Goal: Task Accomplishment & Management: Complete application form

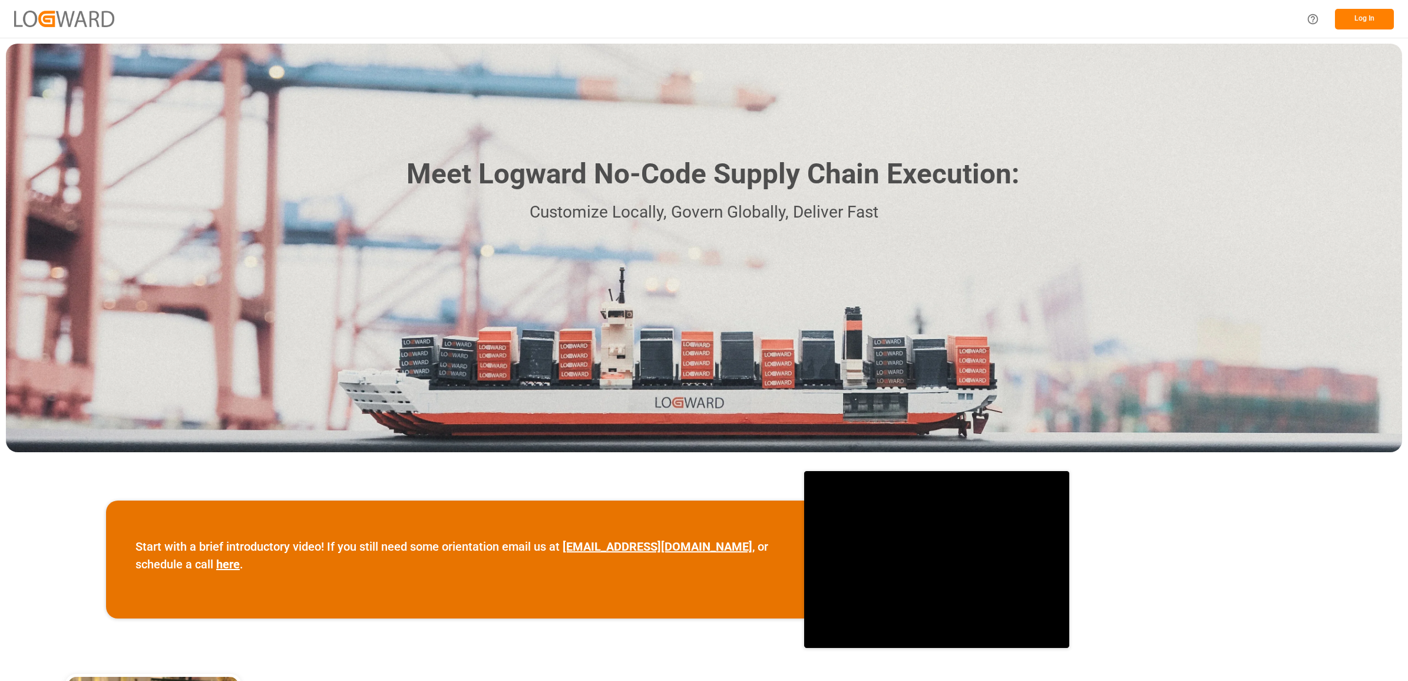
click at [1363, 22] on button "Log In" at bounding box center [1364, 19] width 59 height 21
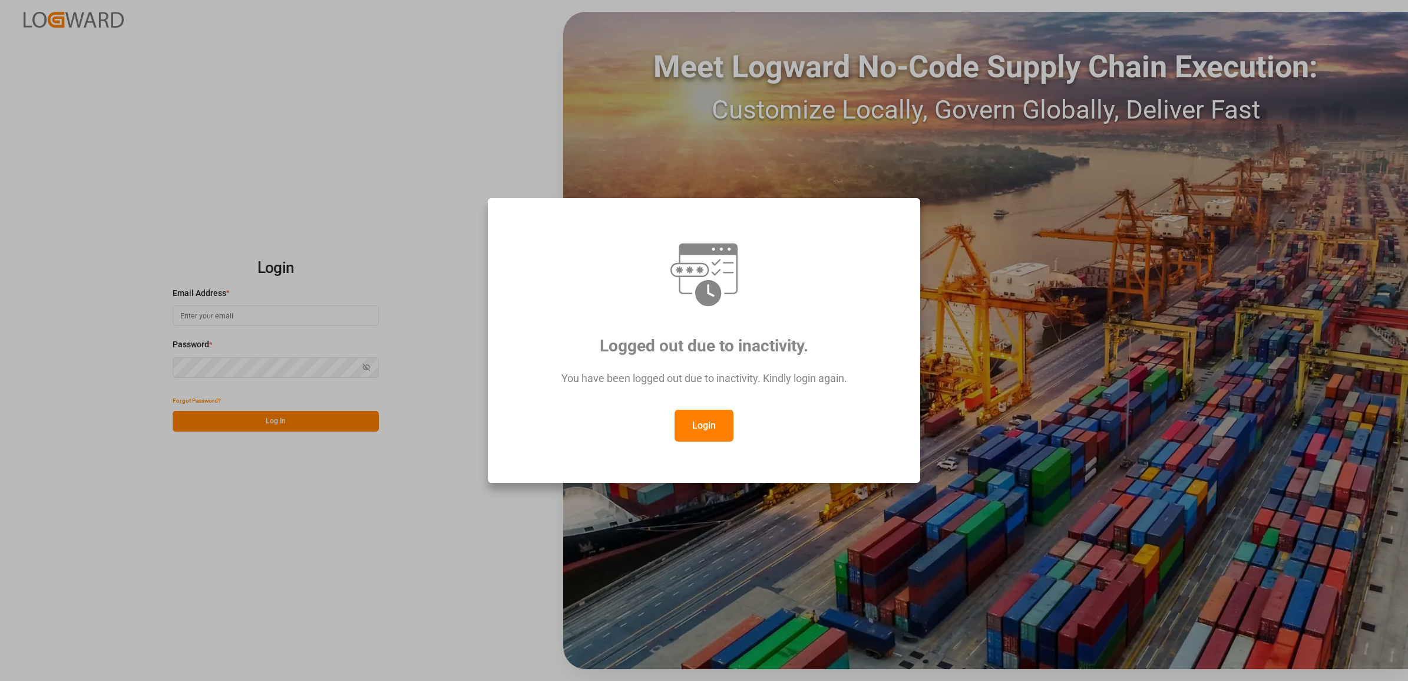
click at [700, 429] on button "Login" at bounding box center [704, 426] width 59 height 32
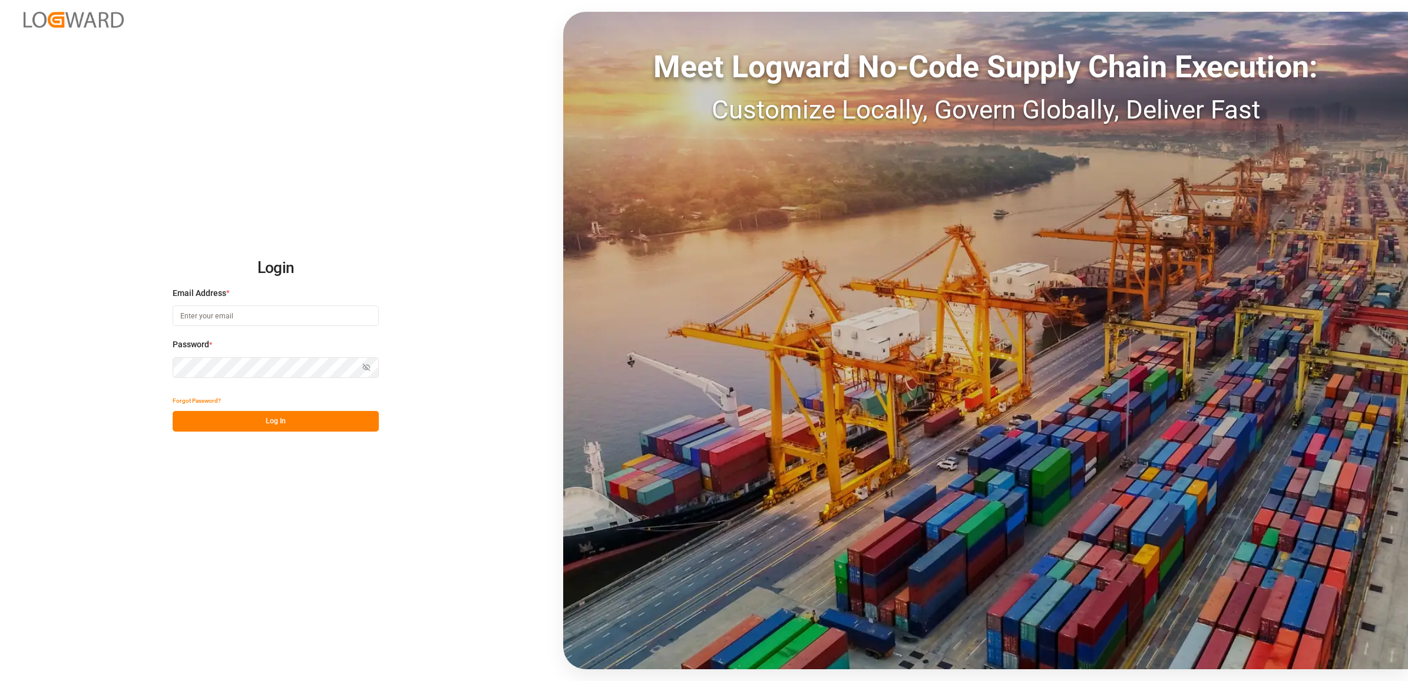
click at [296, 319] on input at bounding box center [276, 315] width 206 height 21
type input "jennifer.shi@jamindustries.com"
click at [336, 423] on button "Log In" at bounding box center [276, 421] width 206 height 21
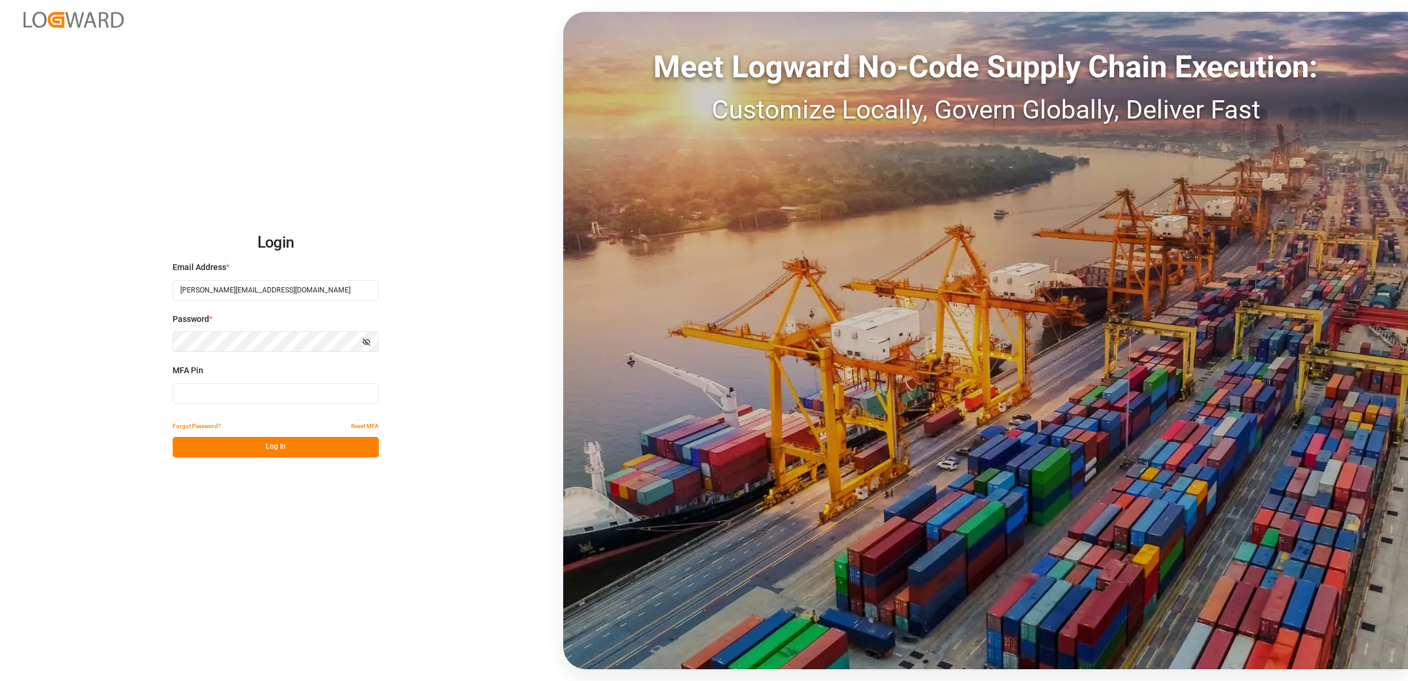
click at [304, 394] on input at bounding box center [276, 393] width 206 height 21
type input "668504"
click at [319, 447] on button "Log In" at bounding box center [276, 447] width 206 height 21
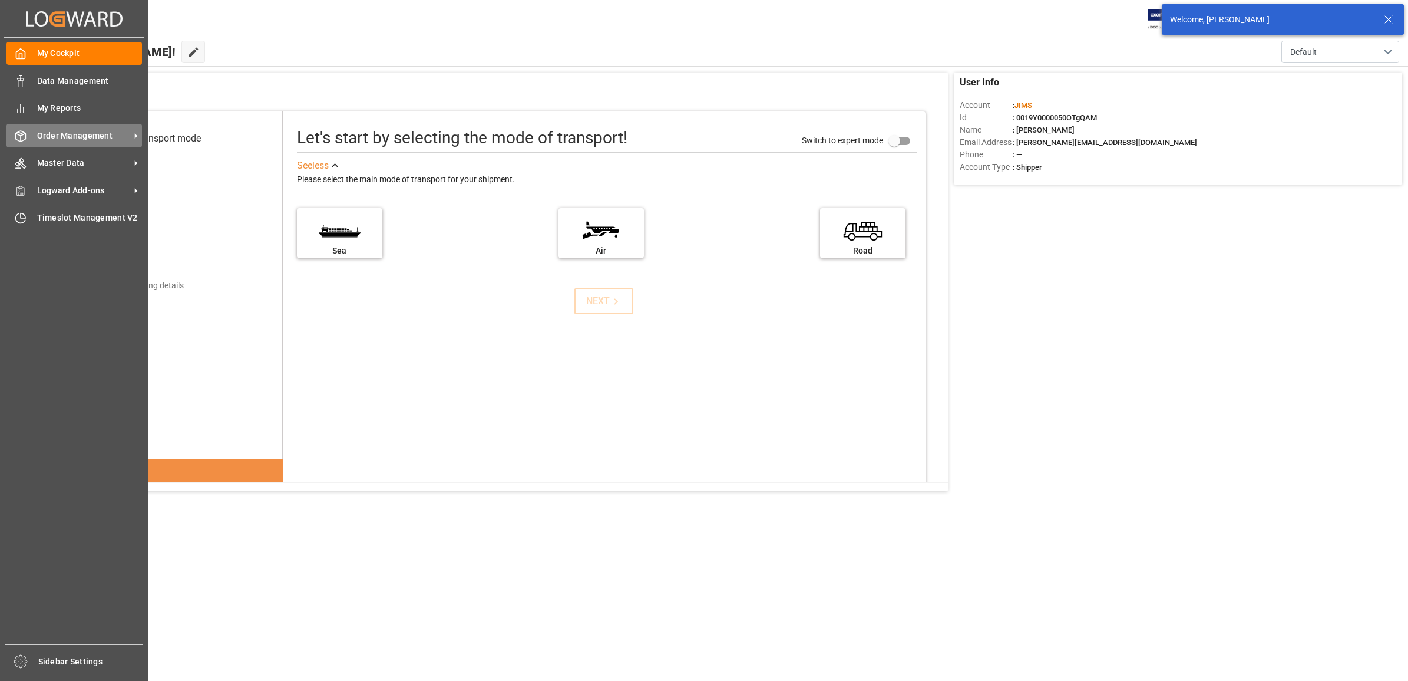
click at [66, 133] on span "Order Management" at bounding box center [83, 136] width 93 height 12
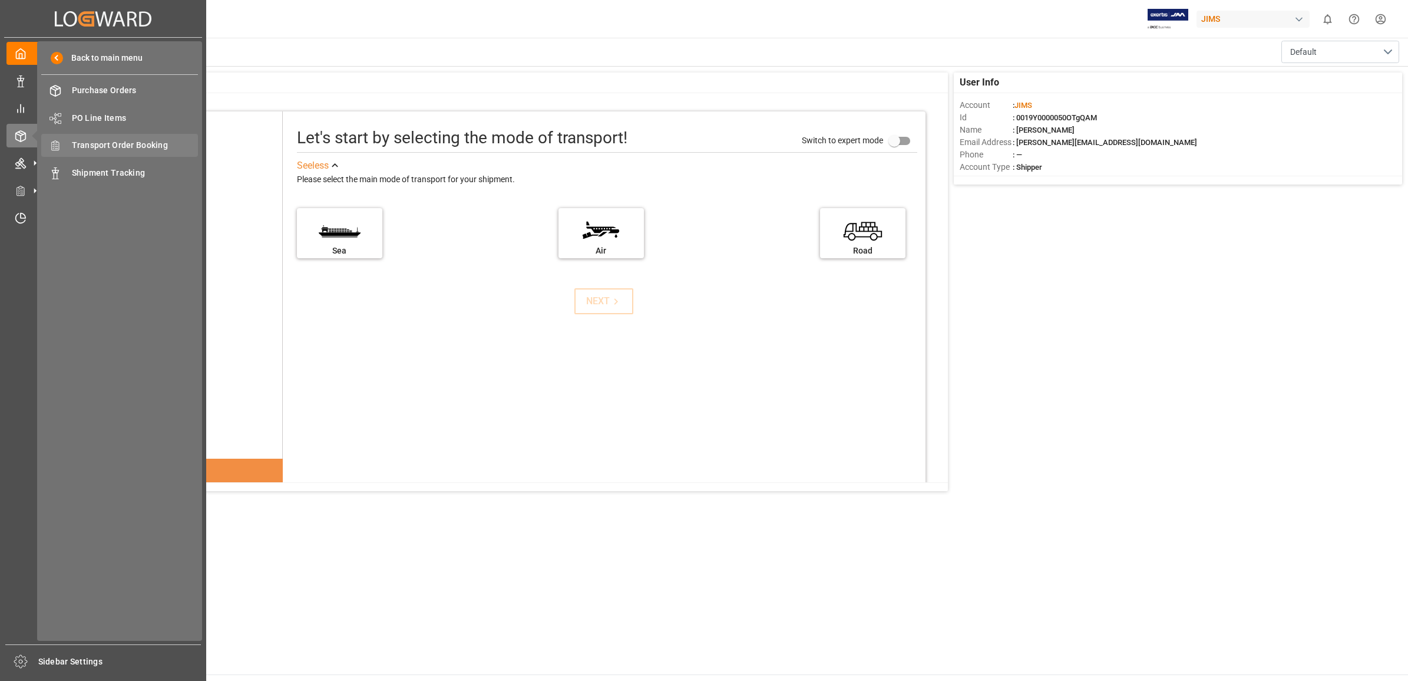
click at [111, 143] on span "Transport Order Booking" at bounding box center [135, 145] width 127 height 12
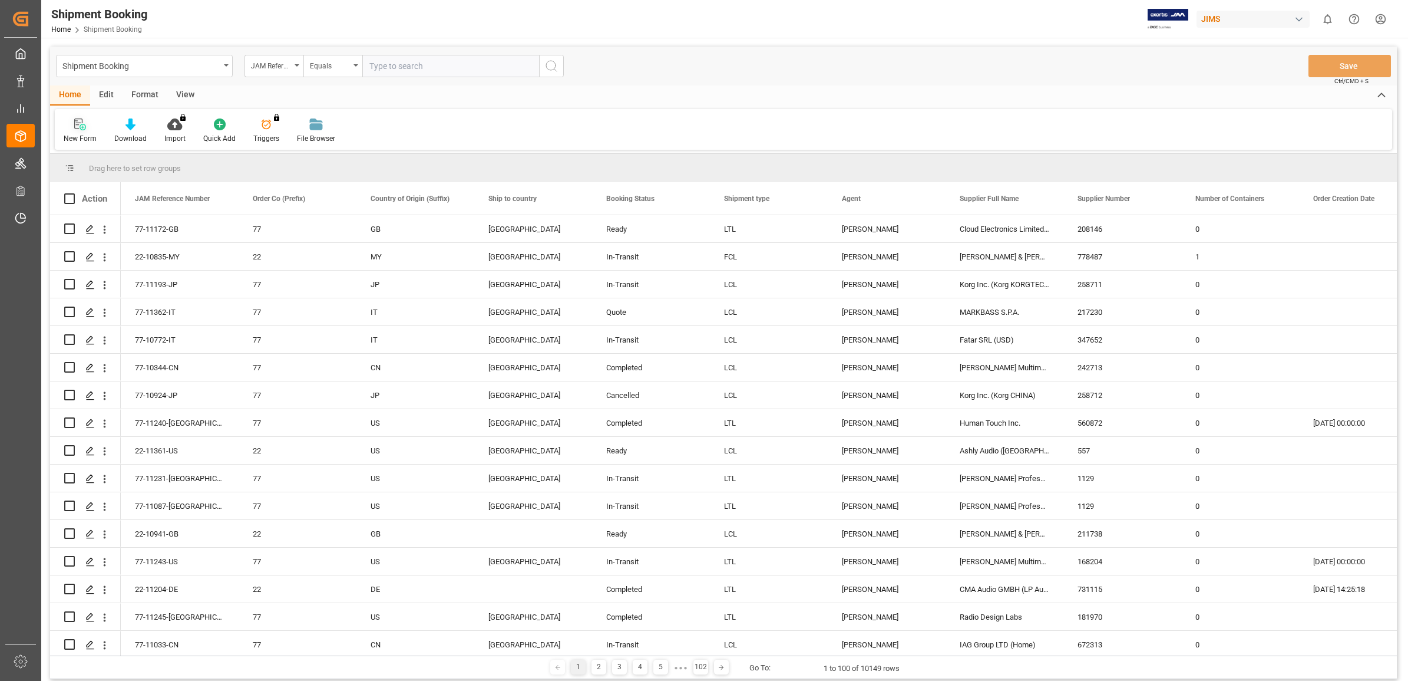
click at [83, 134] on div "New Form" at bounding box center [80, 138] width 33 height 11
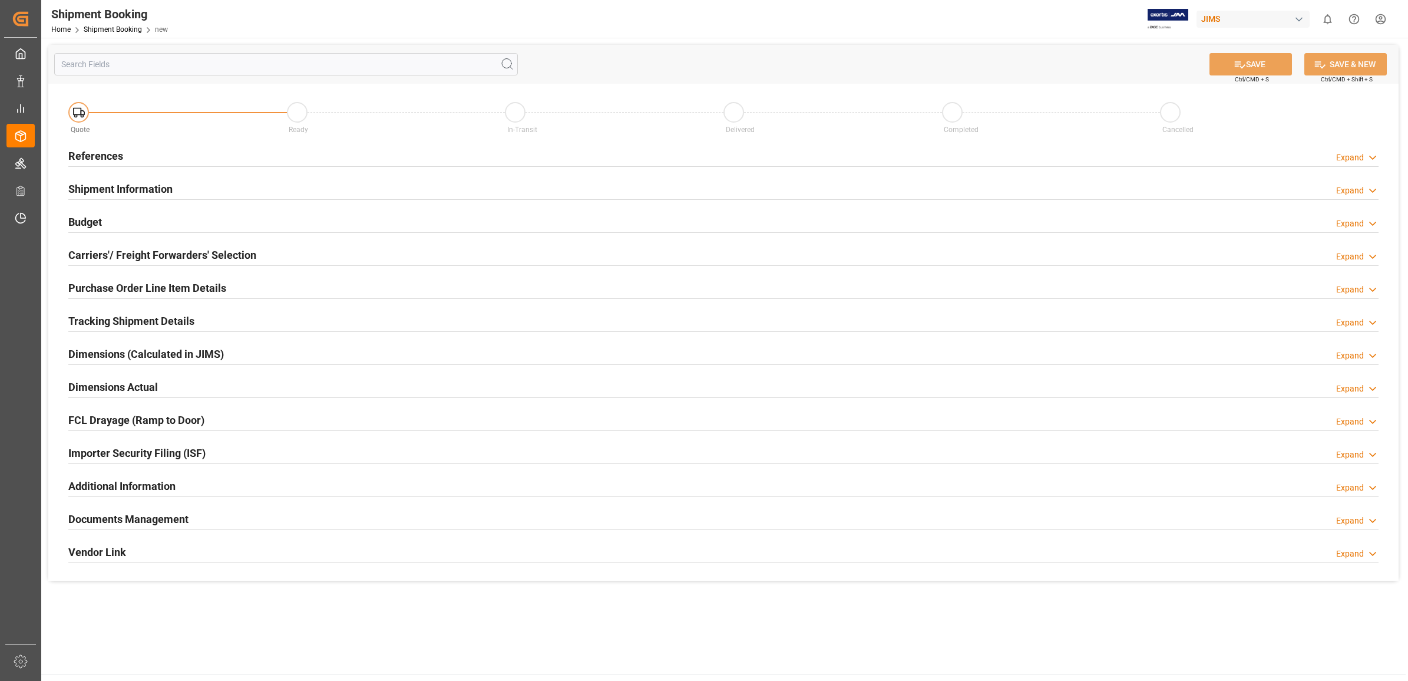
click at [98, 151] on h2 "References" at bounding box center [95, 156] width 55 height 16
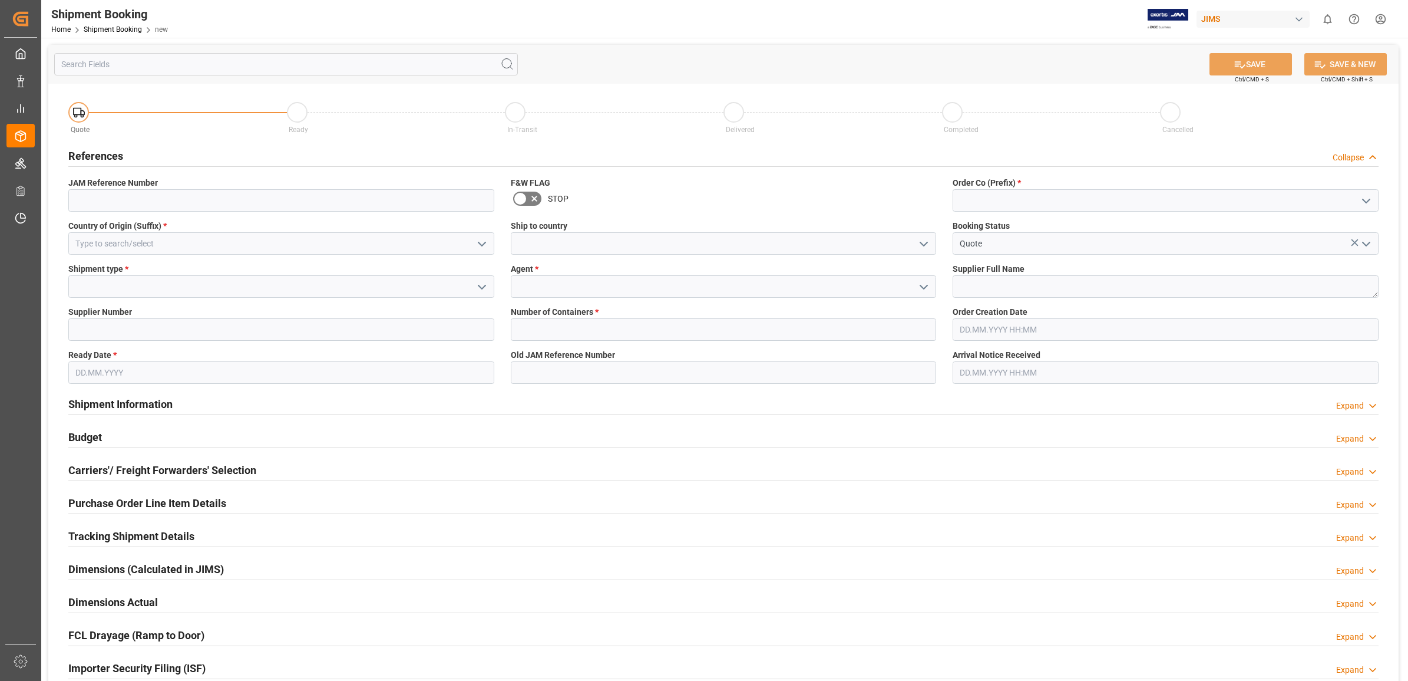
click at [920, 243] on icon "open menu" at bounding box center [924, 244] width 14 height 14
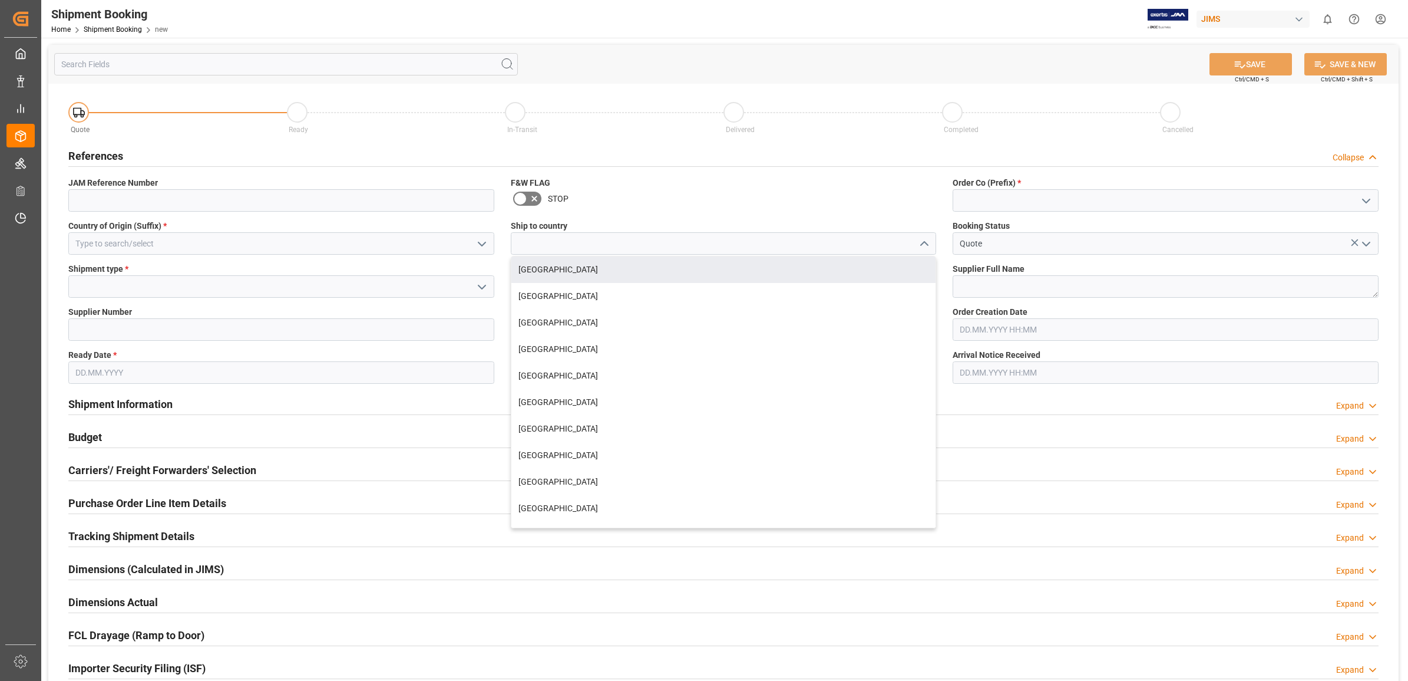
drag, startPoint x: 597, startPoint y: 272, endPoint x: 608, endPoint y: 272, distance: 10.6
click at [598, 272] on div "[GEOGRAPHIC_DATA]" at bounding box center [723, 269] width 425 height 27
type input "[GEOGRAPHIC_DATA]"
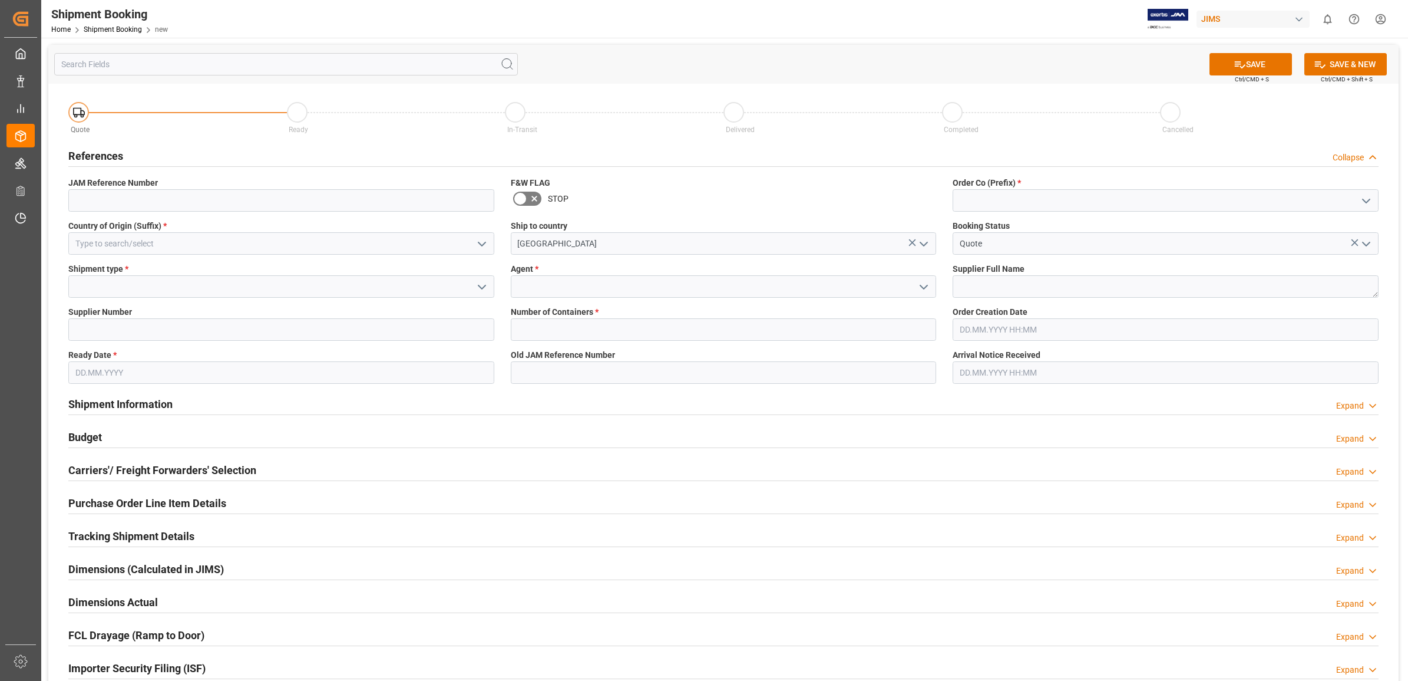
click at [929, 285] on icon "open menu" at bounding box center [924, 287] width 14 height 14
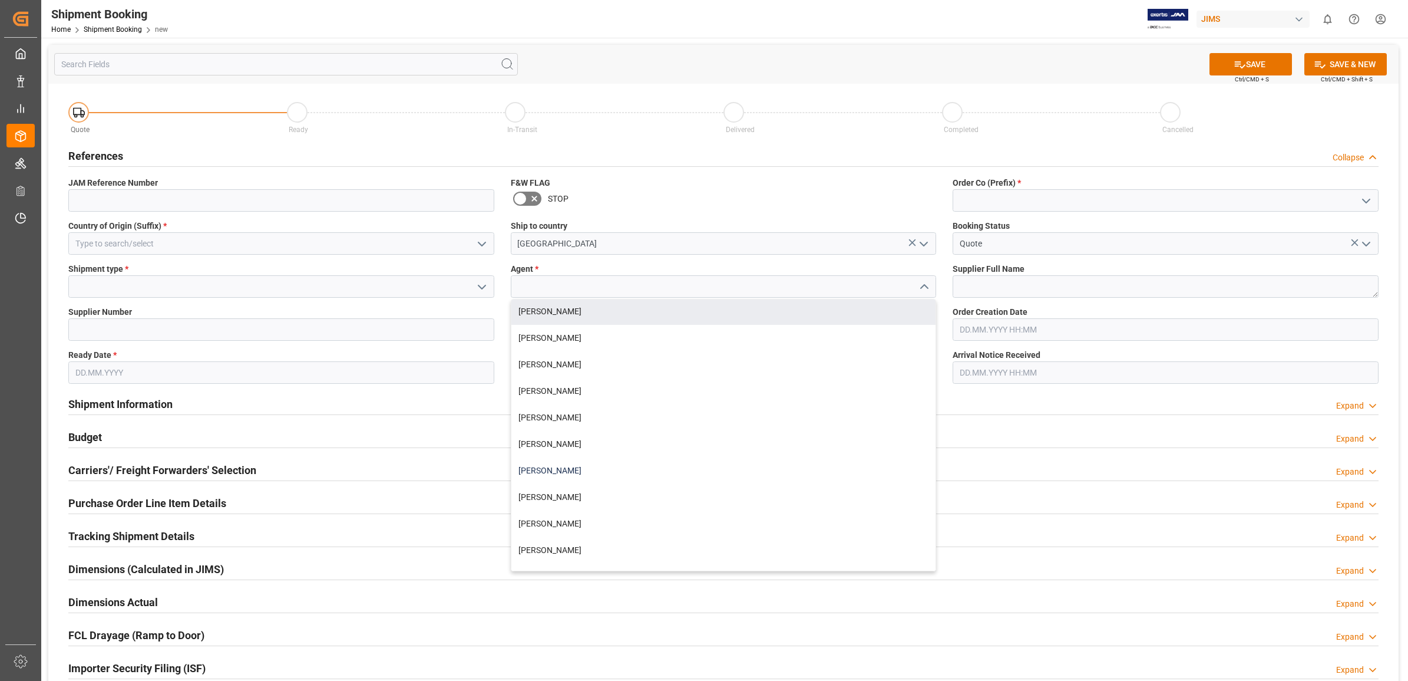
scroll to position [471, 0]
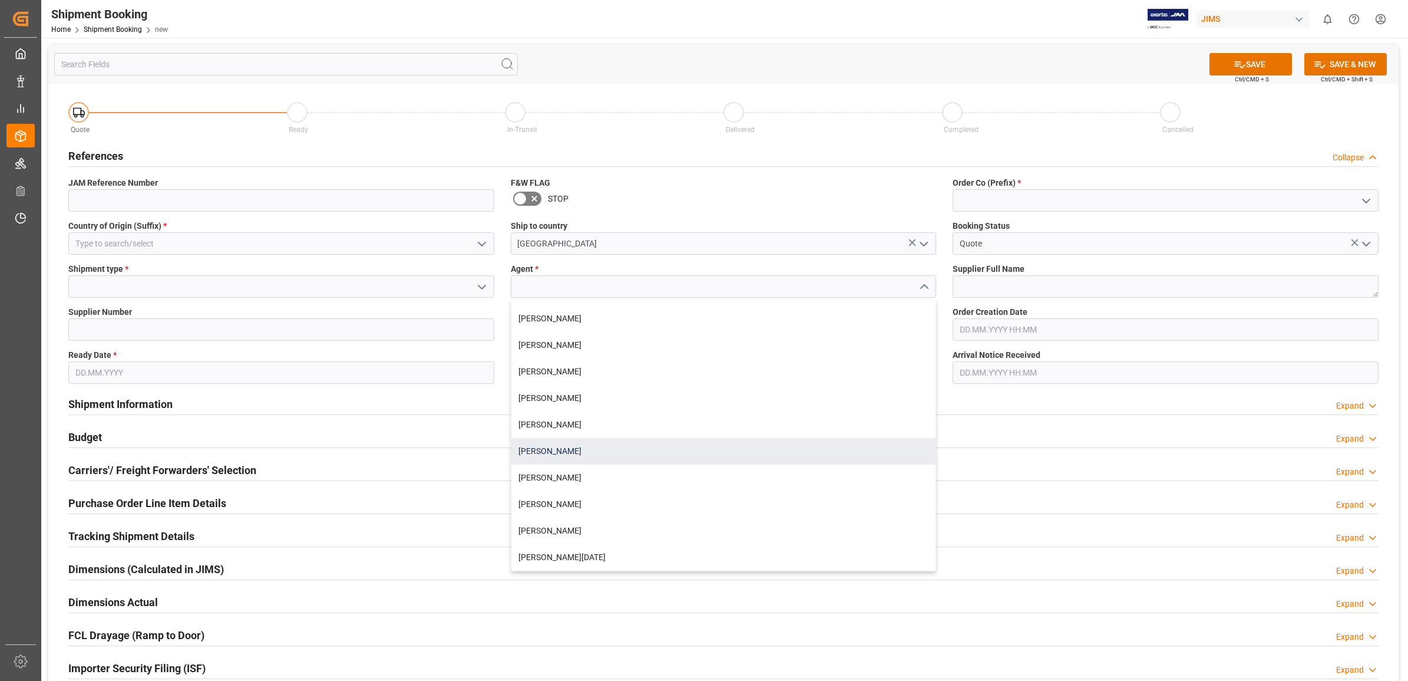
click at [605, 452] on div "[PERSON_NAME]" at bounding box center [723, 451] width 425 height 27
type input "[PERSON_NAME]"
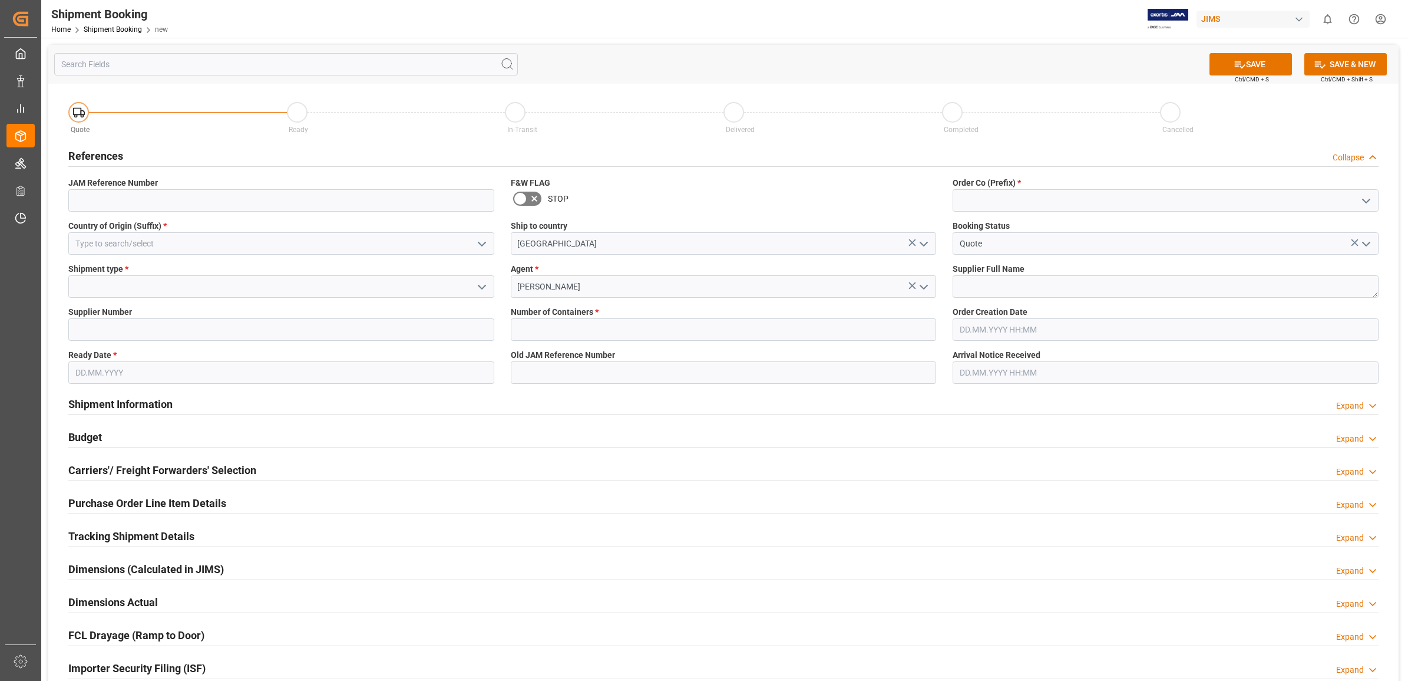
click at [1365, 194] on icon "open menu" at bounding box center [1366, 201] width 14 height 14
click at [1046, 243] on div "77" at bounding box center [1165, 253] width 425 height 27
type input "77"
click at [996, 288] on textarea at bounding box center [1166, 286] width 426 height 22
paste textarea "[PERSON_NAME]"
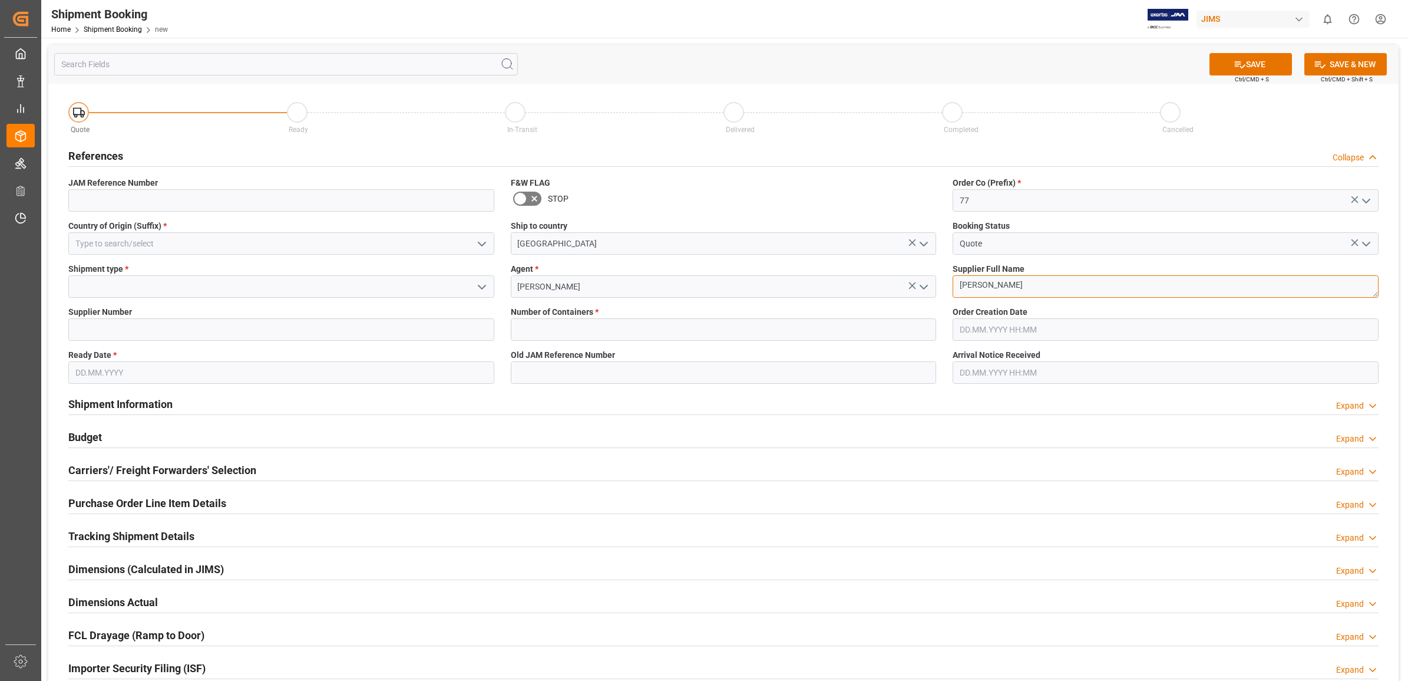
type textarea "[PERSON_NAME]"
click at [646, 335] on input "text" at bounding box center [724, 329] width 426 height 22
type input "0"
type input "77-11360-JP"
type input "JP"
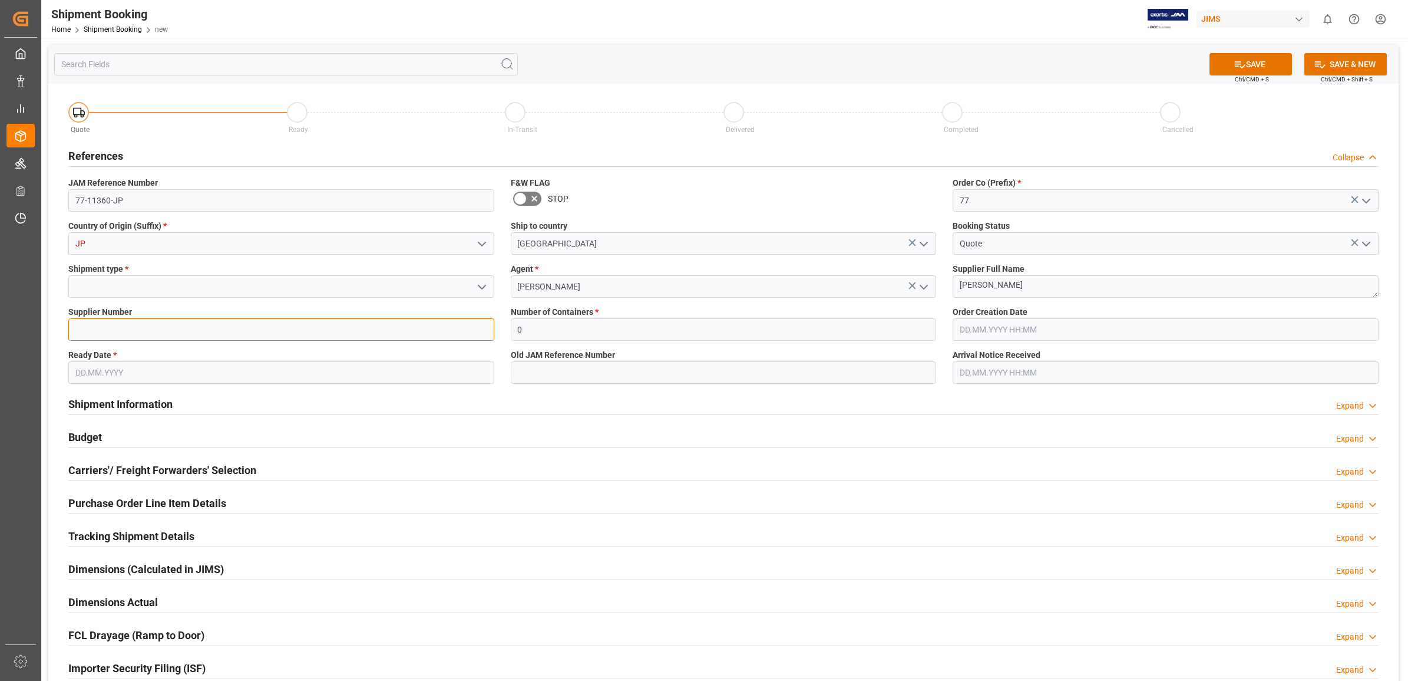
type input "427658"
type input "[DATE]"
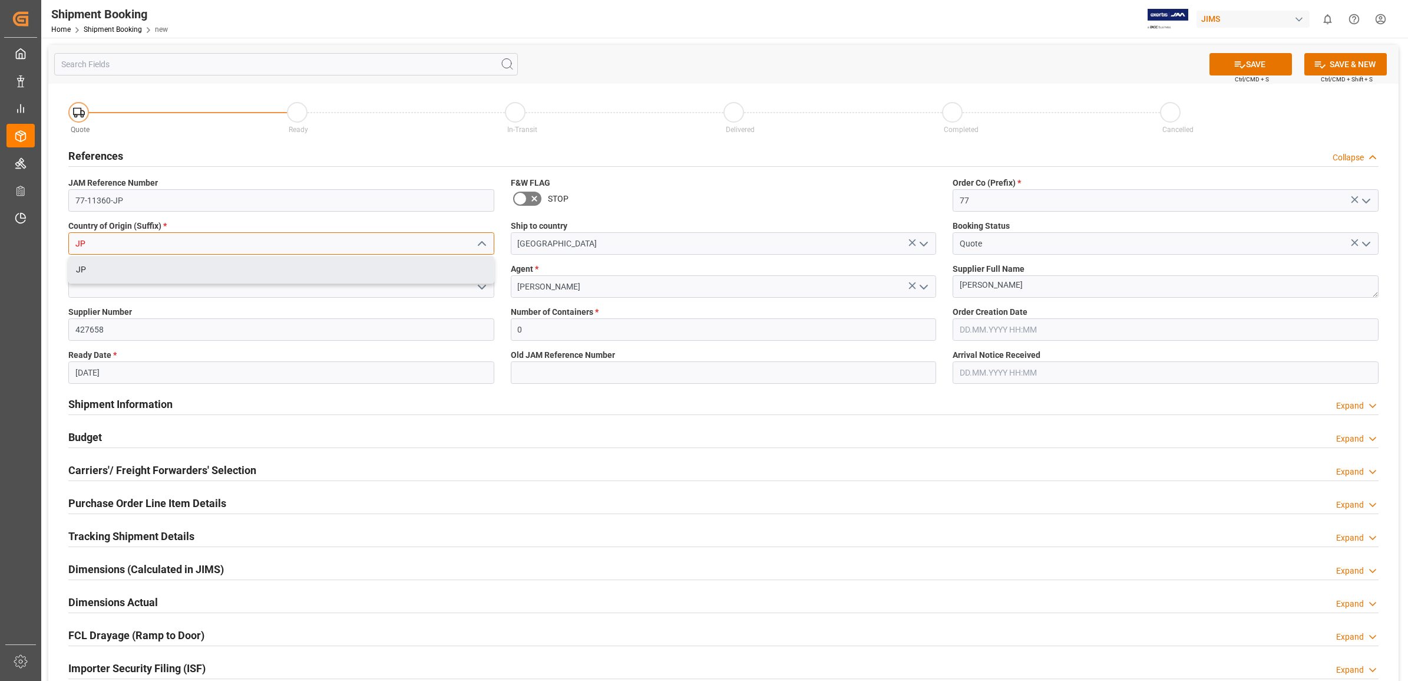
click at [199, 245] on input "JP" at bounding box center [281, 243] width 426 height 22
type input "J"
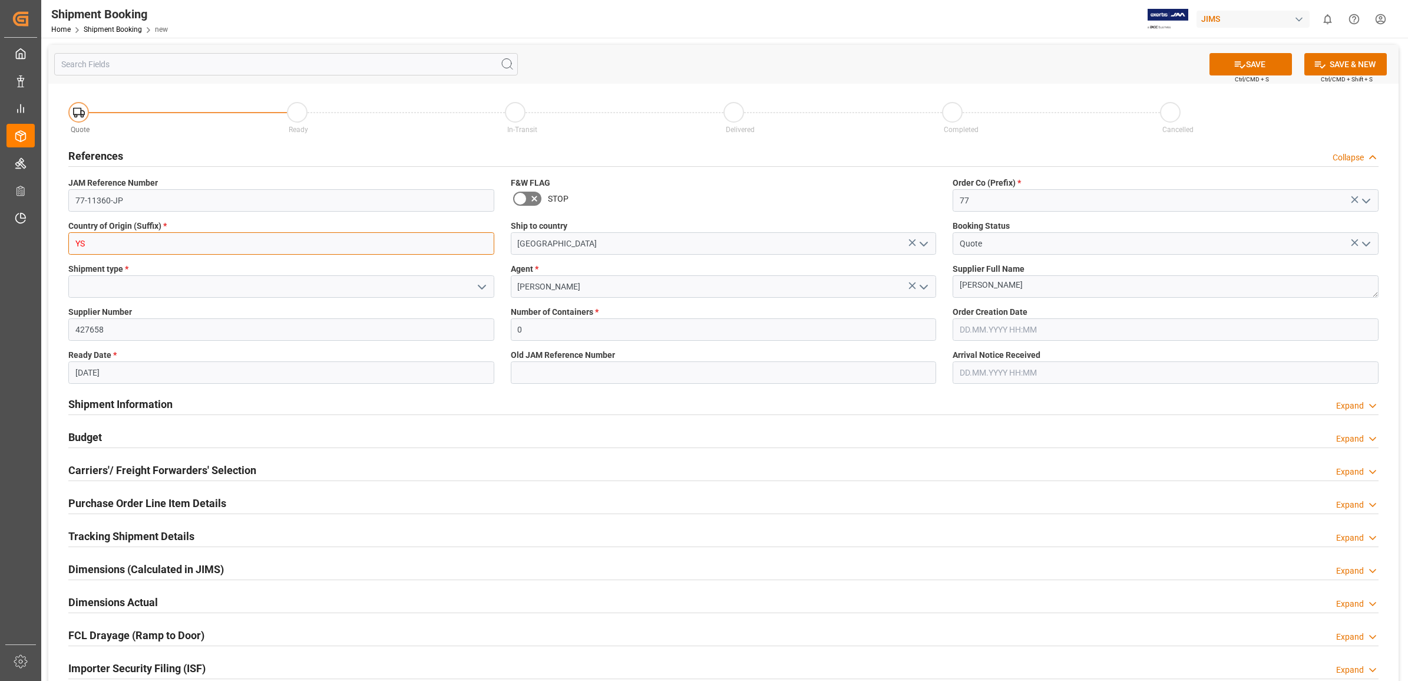
type input "Y"
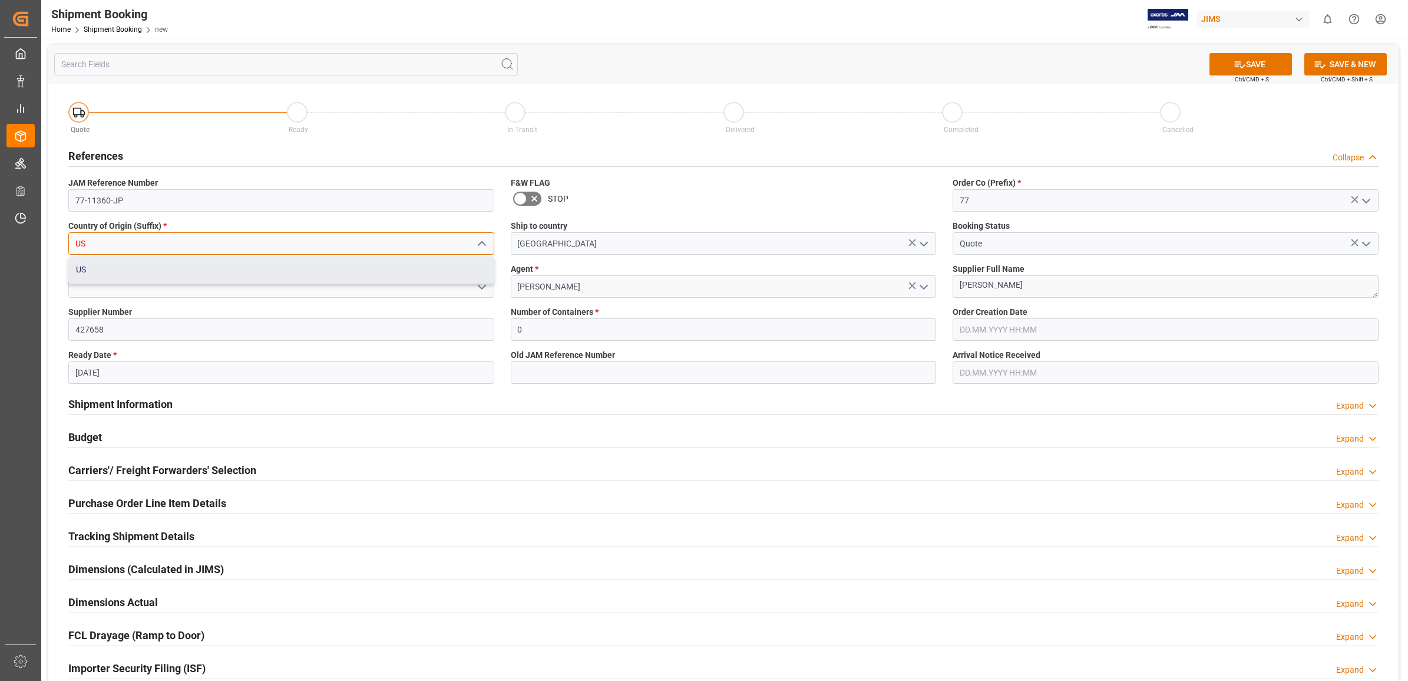
click at [171, 264] on div "US" at bounding box center [281, 269] width 425 height 27
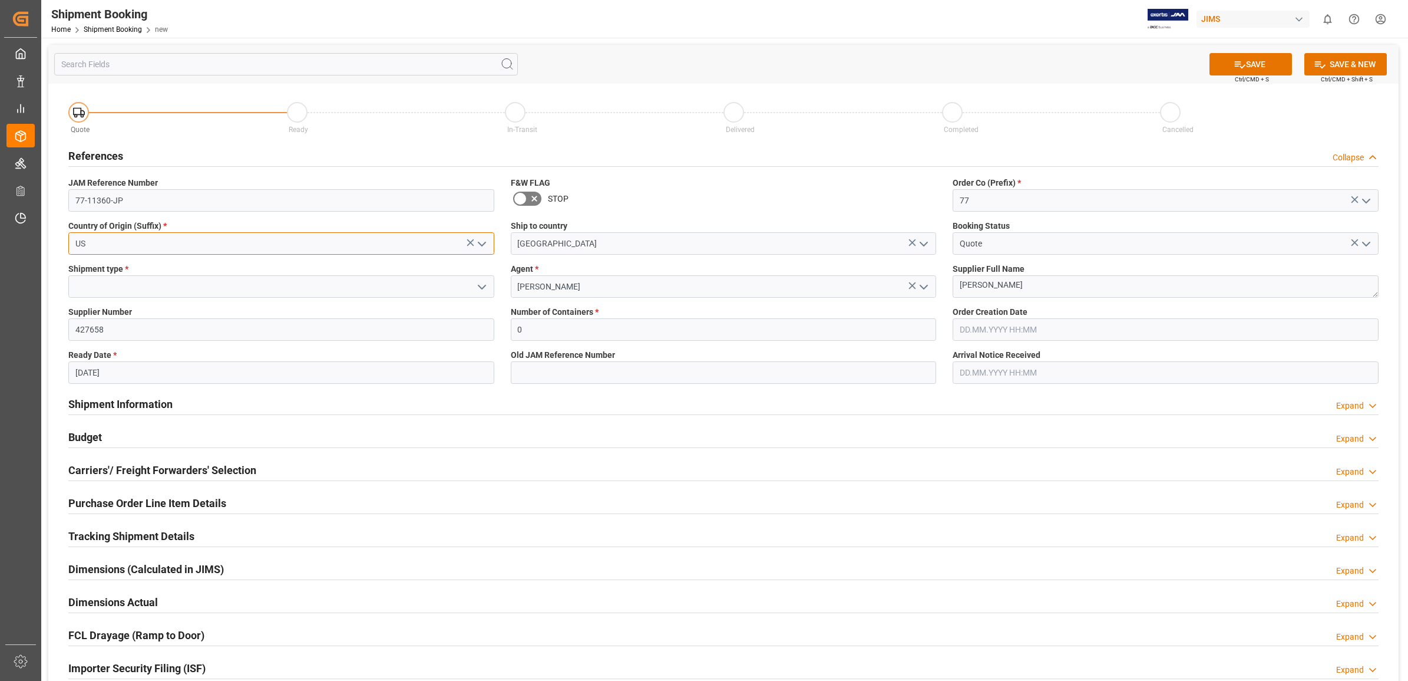
type input "US"
click at [266, 287] on input at bounding box center [281, 286] width 426 height 22
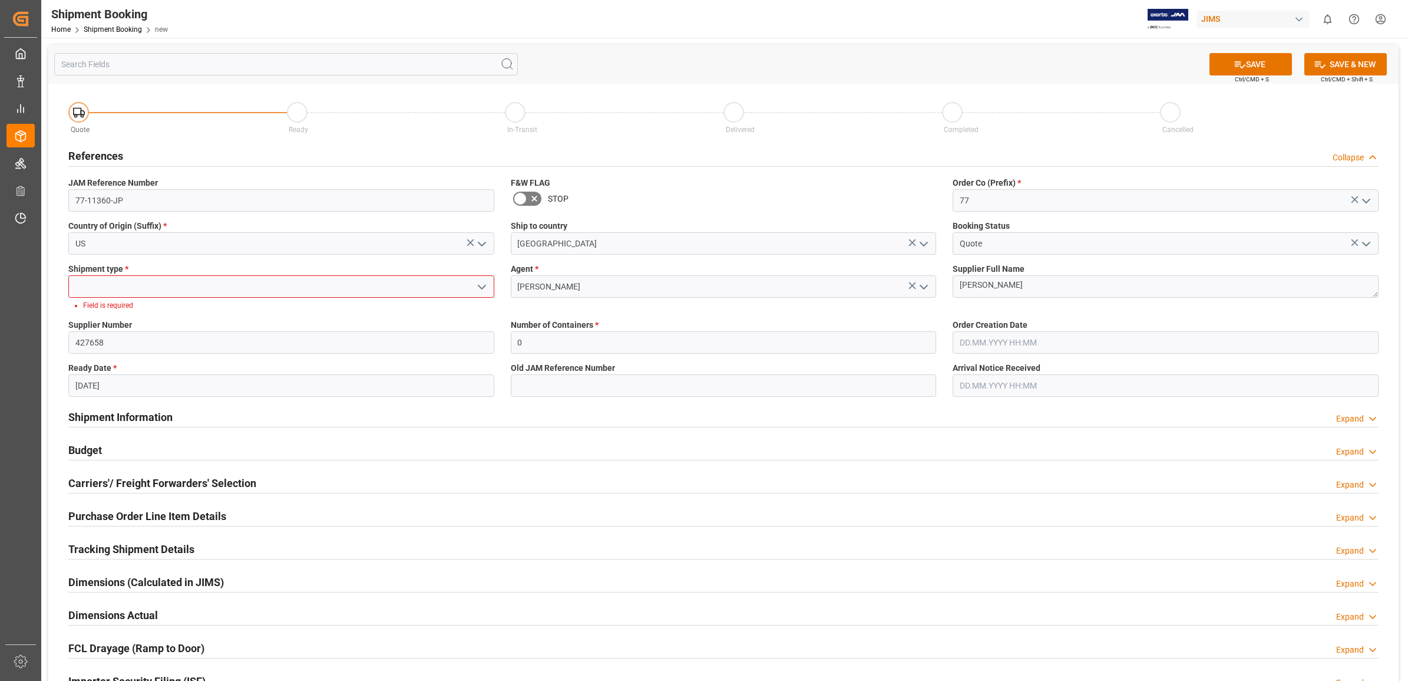
click at [484, 287] on icon "open menu" at bounding box center [482, 287] width 14 height 14
click at [292, 368] on div "LTL" at bounding box center [281, 365] width 425 height 27
type input "LTL"
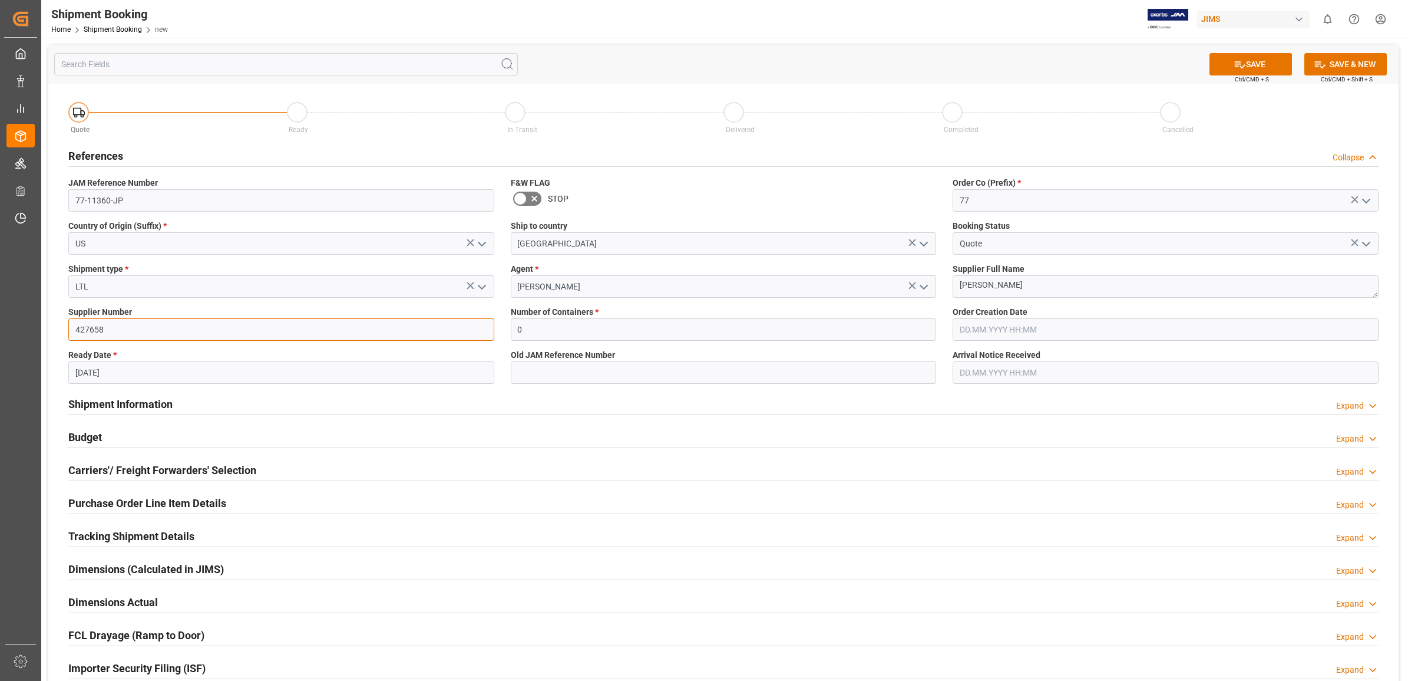
click at [230, 336] on input "427658" at bounding box center [281, 329] width 426 height 22
type input "405618"
click at [985, 329] on input "text" at bounding box center [1166, 329] width 426 height 22
click at [1247, 69] on button "SAVE" at bounding box center [1251, 64] width 82 height 22
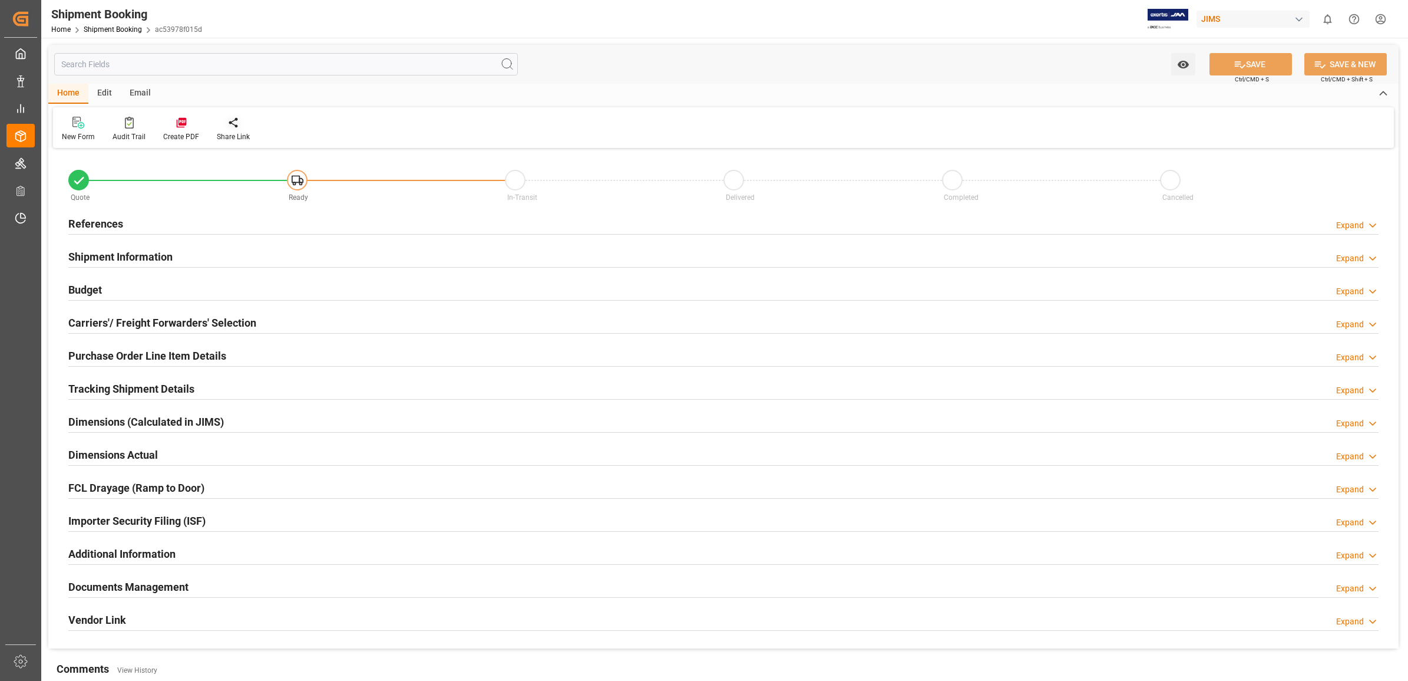
type input "0"
type input "[DATE]"
click at [90, 220] on h2 "References" at bounding box center [95, 224] width 55 height 16
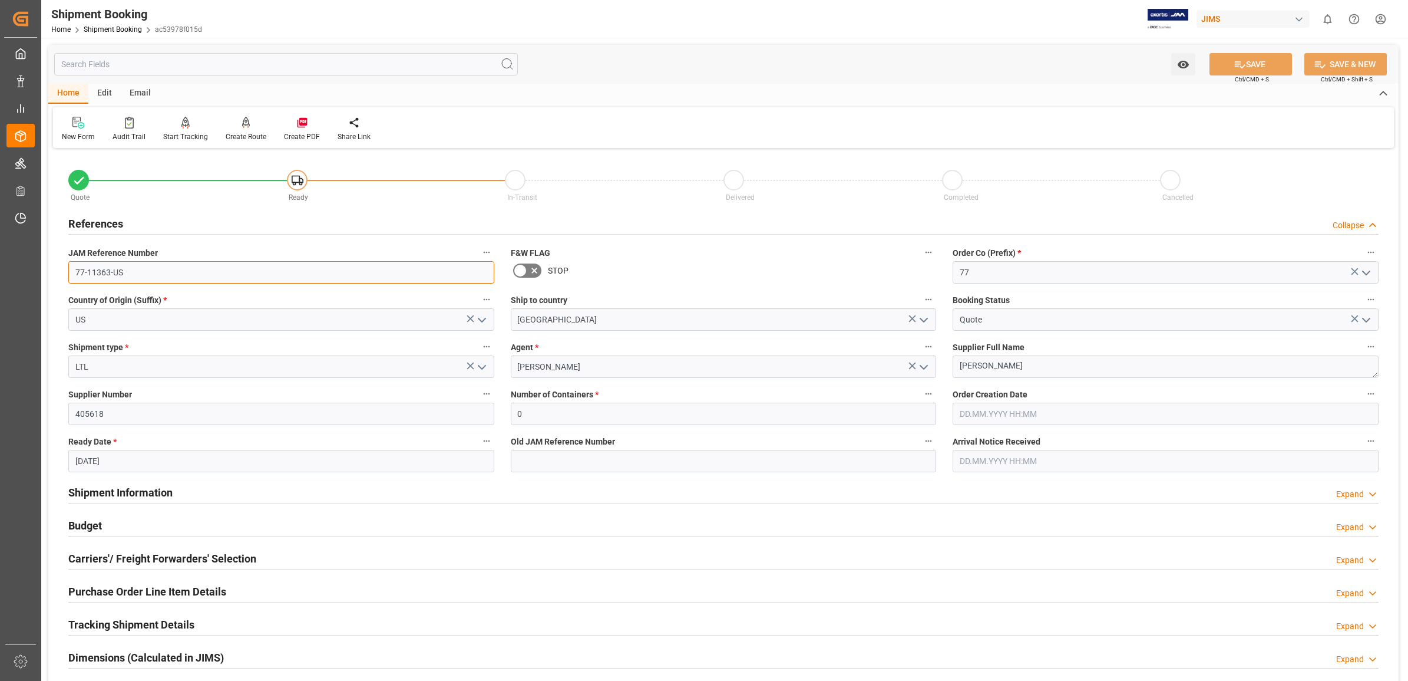
drag, startPoint x: 131, startPoint y: 273, endPoint x: 64, endPoint y: 271, distance: 67.8
click at [65, 272] on div "JAM Reference Number 77-11363-US" at bounding box center [281, 263] width 443 height 47
drag, startPoint x: 991, startPoint y: 369, endPoint x: 939, endPoint y: 368, distance: 51.9
click at [939, 368] on div "Quote Ready In-Transit Delivered Completed Cancelled References Collapse JAM Re…" at bounding box center [723, 517] width 1351 height 732
